Goal: Task Accomplishment & Management: Manage account settings

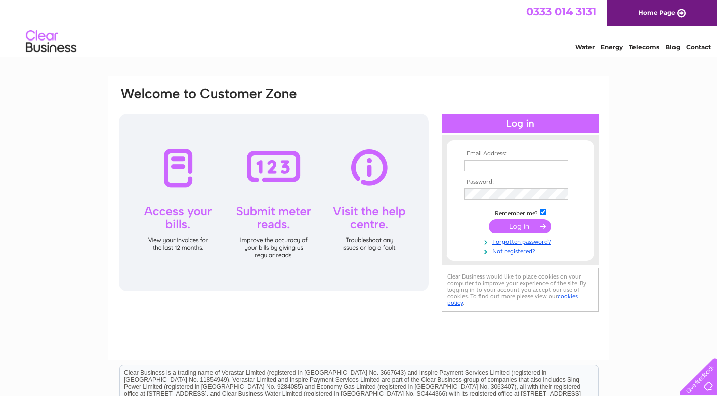
type input "[PERSON_NAME][EMAIL_ADDRESS][DOMAIN_NAME]"
click at [521, 228] on input "submit" at bounding box center [520, 226] width 62 height 14
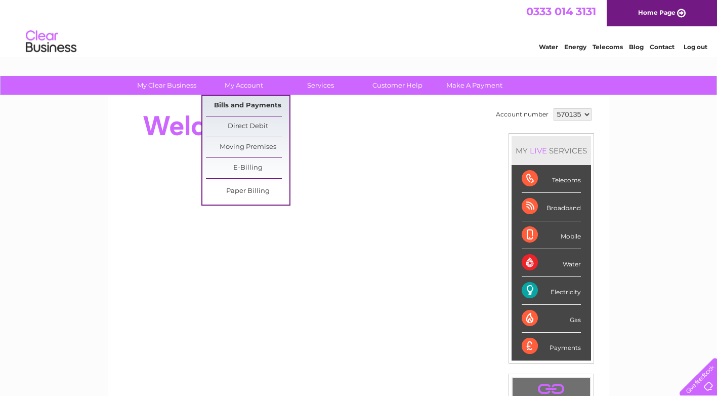
click at [234, 108] on link "Bills and Payments" at bounding box center [247, 106] width 83 height 20
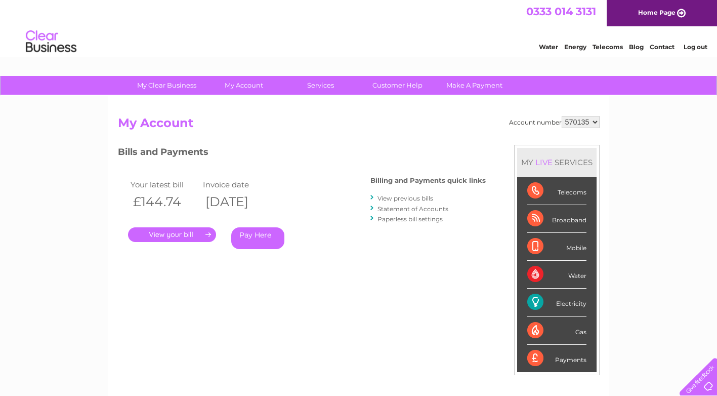
click at [182, 234] on link "." at bounding box center [172, 234] width 88 height 15
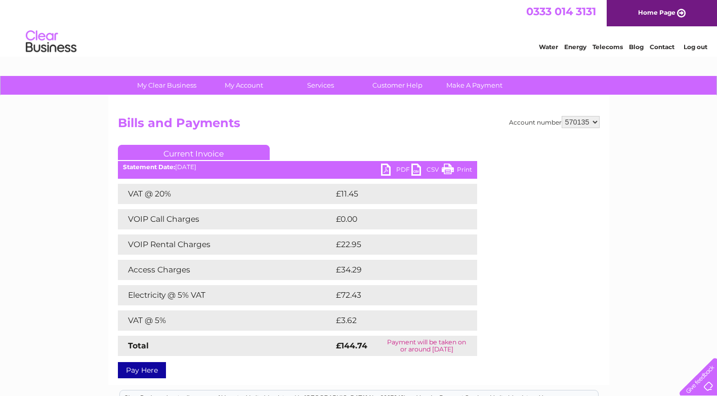
click at [387, 170] on link "PDF" at bounding box center [396, 170] width 30 height 15
